Goal: Information Seeking & Learning: Learn about a topic

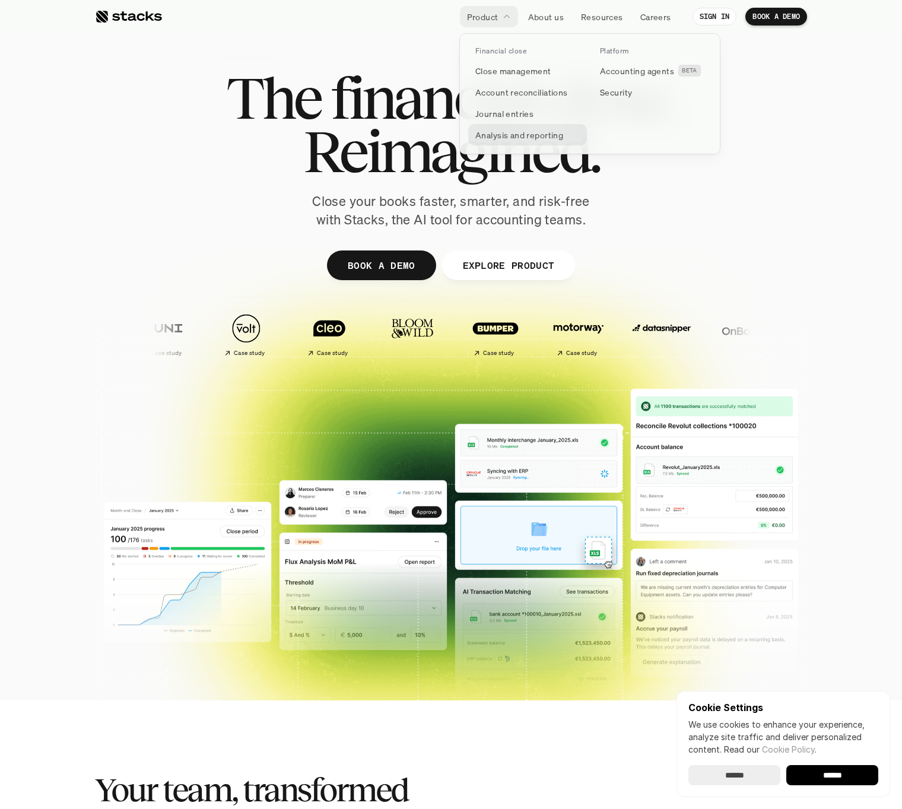
click at [505, 139] on p "Analysis and reporting" at bounding box center [519, 135] width 88 height 12
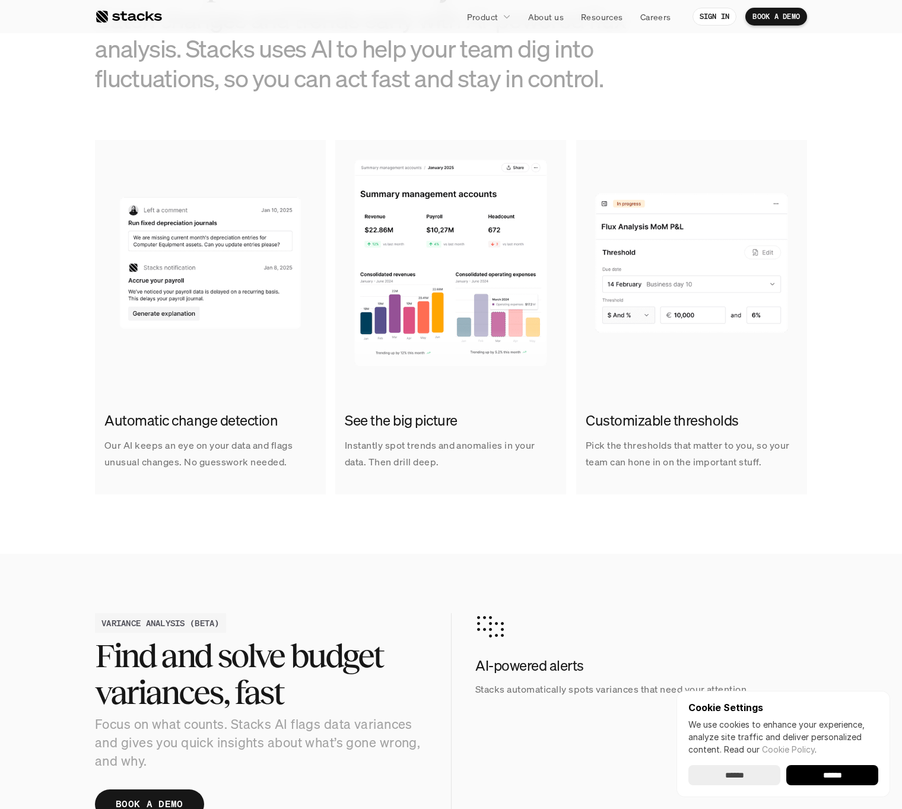
scroll to position [1004, 0]
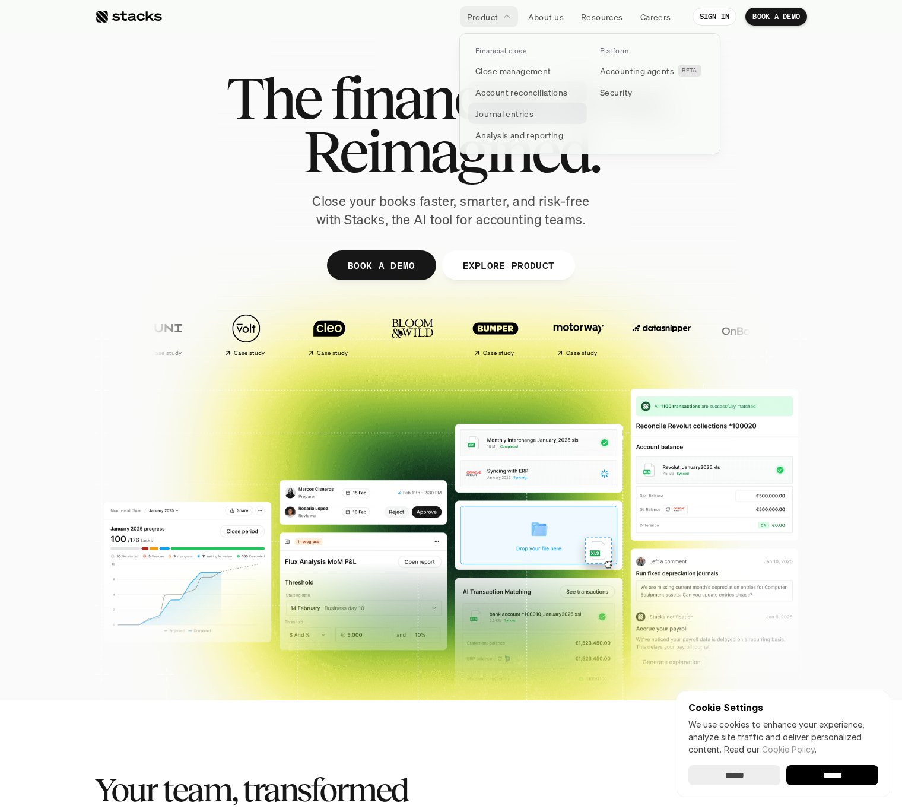
click at [527, 89] on p "Account reconciliations" at bounding box center [521, 92] width 93 height 12
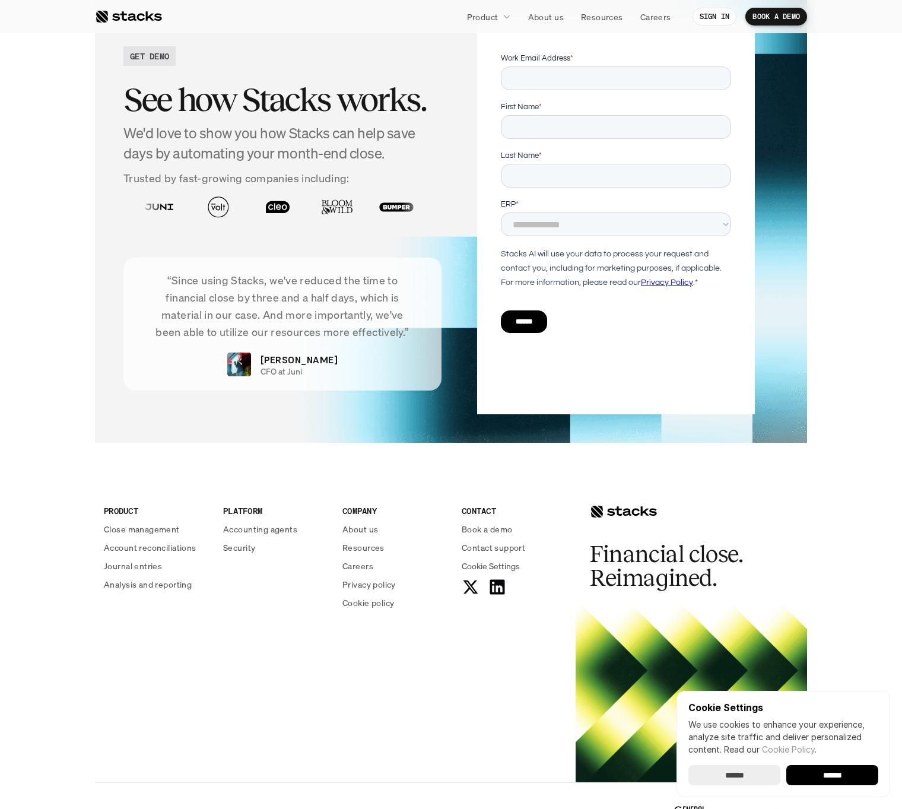
scroll to position [2639, 0]
